Goal: Browse casually

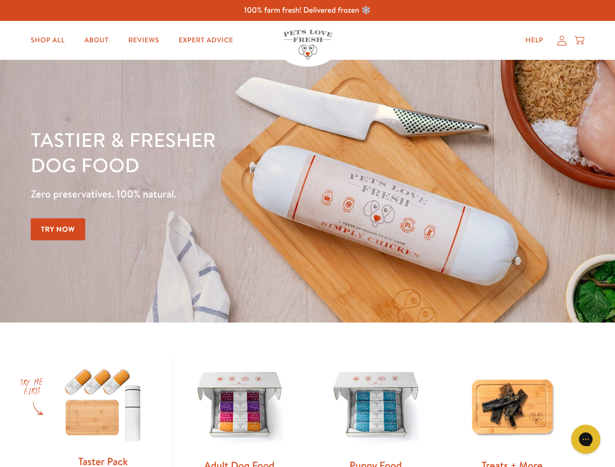
click at [307, 234] on div "Tastier & fresher dog food Zero preservatives. 100% natural. Try Now" at bounding box center [215, 191] width 369 height 129
click at [586, 440] on icon "Gorgias live chat" at bounding box center [585, 439] width 9 height 9
